Goal: Answer question/provide support: Share knowledge or assist other users

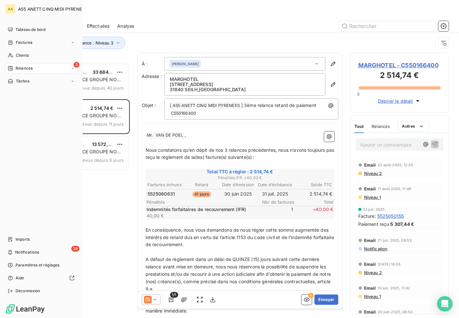
click at [14, 53] on div "Clients" at bounding box center [41, 55] width 72 height 10
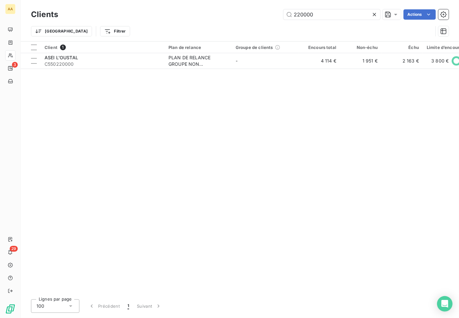
drag, startPoint x: 317, startPoint y: 17, endPoint x: 227, endPoint y: 20, distance: 89.7
click at [234, 19] on div "220000 Actions" at bounding box center [257, 14] width 383 height 10
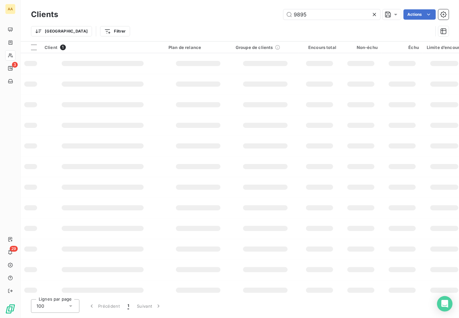
type input "9895"
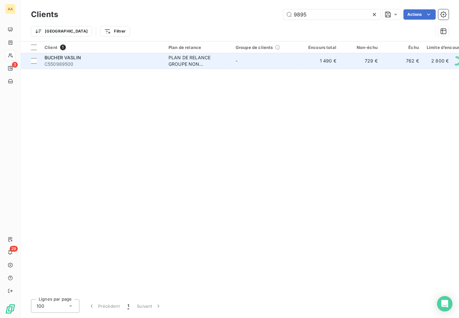
click at [191, 56] on div "PLAN DE RELANCE GROUPE NON AUTOMATIQUE" at bounding box center [197, 61] width 59 height 13
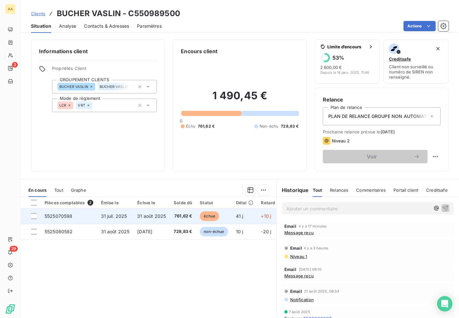
click at [205, 216] on span "échue" at bounding box center [209, 217] width 19 height 10
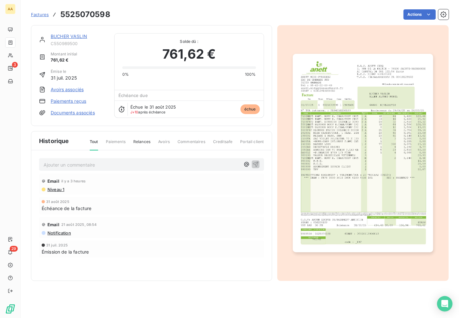
click at [104, 174] on div "Email il y a 3 heures Niveau 1" at bounding box center [151, 184] width 225 height 21
drag, startPoint x: 105, startPoint y: 166, endPoint x: 108, endPoint y: 167, distance: 3.3
click at [108, 167] on p "Ajouter un commentaire ﻿" at bounding box center [142, 165] width 196 height 8
